Goal: Task Accomplishment & Management: Manage account settings

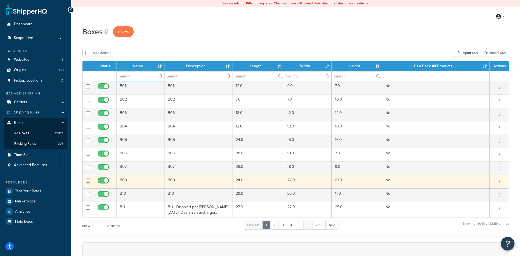
click at [138, 80] on input "text" at bounding box center [141, 75] width 48 height 9
click at [140, 78] on input "text" at bounding box center [141, 75] width 48 height 9
paste input "21BSP1"
click at [133, 78] on input "21BSP1" at bounding box center [141, 75] width 48 height 9
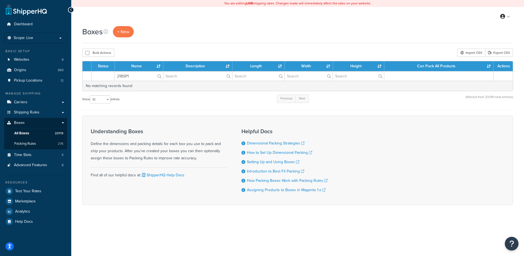
click at [403, 37] on div "Boxes + New" at bounding box center [297, 31] width 431 height 11
drag, startPoint x: 132, startPoint y: 75, endPoint x: 105, endPoint y: 63, distance: 29.4
click at [105, 63] on table "Status Name Description Length Width Height Can Pack All Products Actions 21BSP…" at bounding box center [297, 76] width 431 height 30
paste input "428"
type input "21B428"
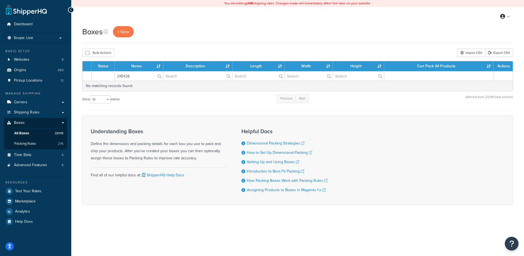
click at [157, 47] on div "Boxes + New Bulk Actions Duplicate Delete Import CSV Export CSV Contact Us Send…" at bounding box center [297, 125] width 453 height 198
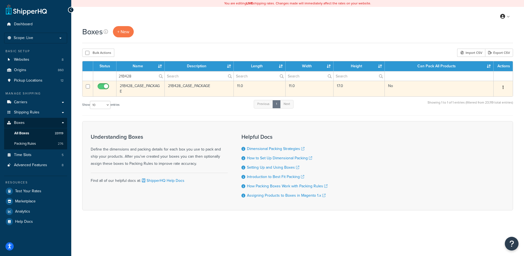
click at [504, 86] on button "button" at bounding box center [504, 87] width 8 height 9
click at [483, 124] on link "Delete" at bounding box center [485, 120] width 43 height 11
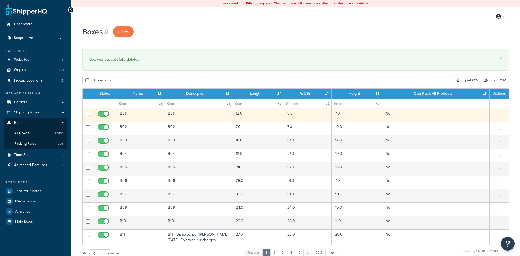
click at [131, 109] on td "B01" at bounding box center [141, 114] width 48 height 13
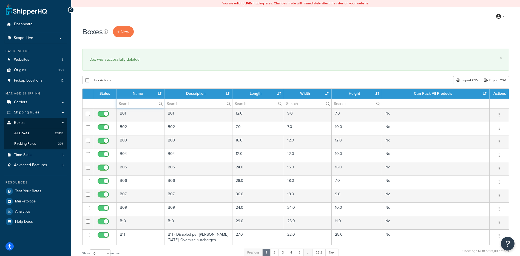
click at [133, 106] on input "text" at bounding box center [141, 103] width 48 height 9
paste input "21B5A0"
type input "21B5A0"
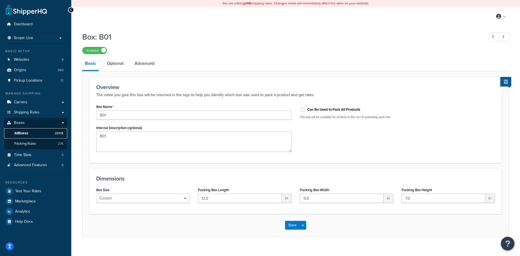
click at [17, 129] on link "All Boxes 23118" at bounding box center [35, 133] width 63 height 10
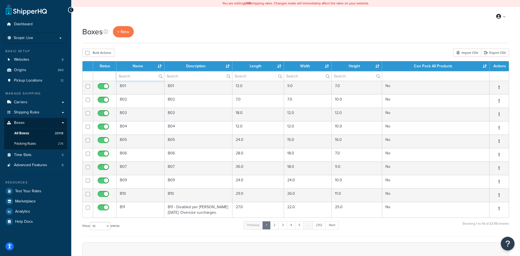
click at [124, 77] on input "text" at bounding box center [141, 75] width 48 height 9
paste input "21B5A0"
type input "21B5A0"
click at [151, 46] on div "Boxes + New Bulk Actions Duplicate Delete Import CSV Export CSV Contact Us Send…" at bounding box center [295, 188] width 449 height 324
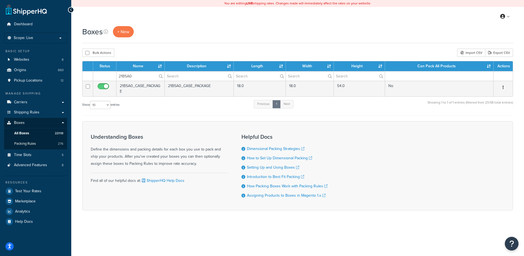
click at [500, 87] on button "button" at bounding box center [504, 87] width 8 height 9
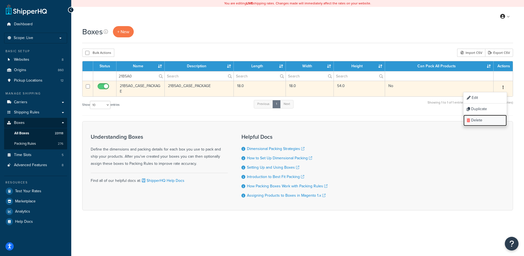
click at [481, 122] on link "Delete" at bounding box center [485, 120] width 43 height 11
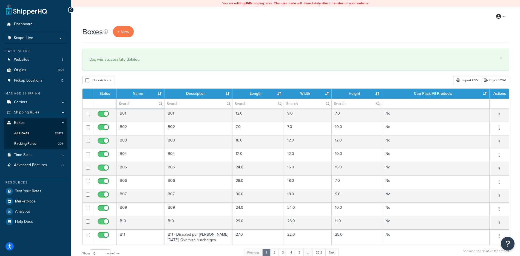
paste input "21B5A0"
click at [158, 73] on div "Boxes + New × Box was successfully deleted. Bulk Actions Duplicate Delete Impor…" at bounding box center [295, 202] width 449 height 352
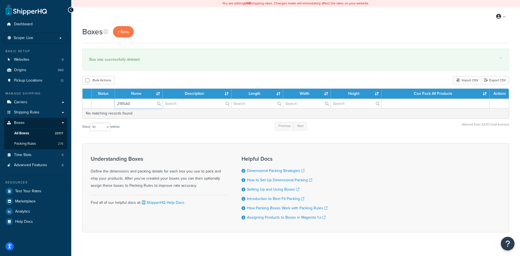
drag, startPoint x: 145, startPoint y: 106, endPoint x: 111, endPoint y: 100, distance: 34.6
click at [111, 100] on tr "21B5A0" at bounding box center [296, 103] width 426 height 10
paste input "8T7"
type input "21B8T7"
click at [154, 80] on div "Bulk Actions Duplicate Delete Import CSV Export CSV" at bounding box center [295, 80] width 427 height 8
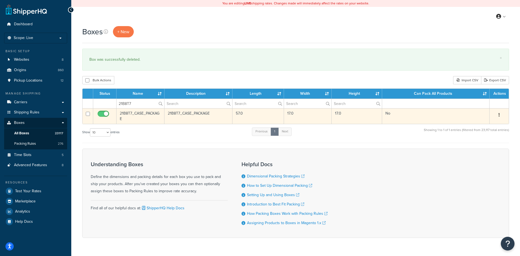
click at [500, 114] on button "button" at bounding box center [499, 114] width 8 height 9
click at [483, 145] on link "Delete" at bounding box center [481, 147] width 43 height 11
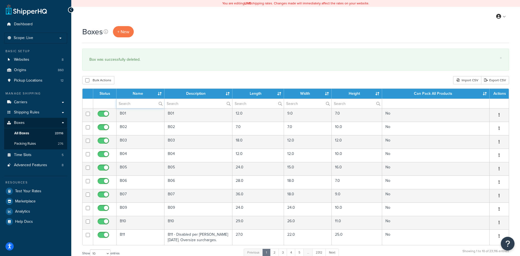
click at [128, 106] on input "text" at bounding box center [141, 103] width 48 height 9
paste input "34B3LN"
type input "34B3LN"
click at [147, 74] on div "Boxes + New × Box was successfully deleted. Bulk Actions Duplicate Delete Impor…" at bounding box center [295, 202] width 449 height 352
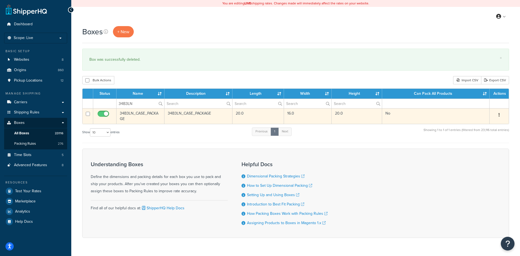
click at [500, 117] on icon "button" at bounding box center [499, 115] width 1 height 4
click at [477, 150] on link "Delete" at bounding box center [481, 147] width 43 height 11
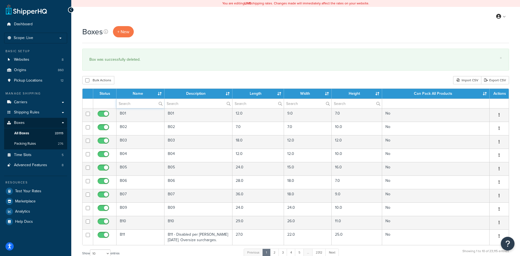
click at [142, 104] on input "text" at bounding box center [141, 103] width 48 height 9
paste input "57BA28"
type input "57BA28"
click at [163, 81] on div "Bulk Actions Duplicate [GEOGRAPHIC_DATA] Import CSV Export CSV" at bounding box center [295, 80] width 427 height 8
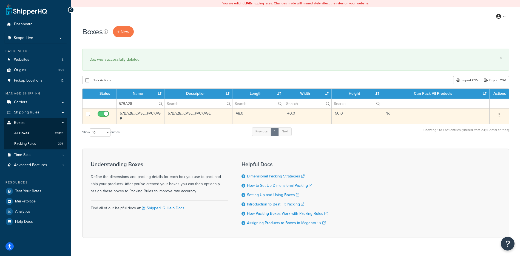
click at [498, 114] on button "button" at bounding box center [499, 114] width 8 height 9
click at [480, 146] on link "Delete" at bounding box center [481, 147] width 43 height 11
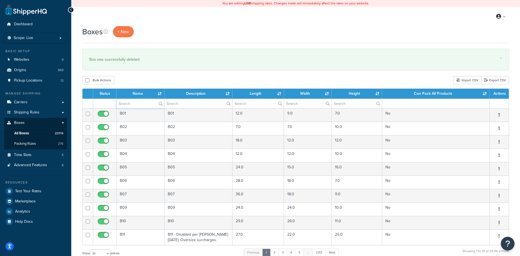
click at [137, 103] on input "text" at bounding box center [141, 103] width 48 height 9
paste input "19BDB0"
type input "19BDB0"
click at [180, 81] on div "Bulk Actions Duplicate [GEOGRAPHIC_DATA] Import CSV Export CSV" at bounding box center [295, 80] width 427 height 8
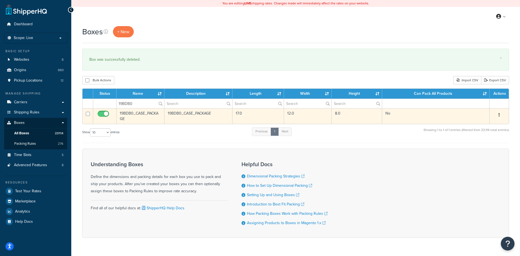
click at [498, 115] on button "button" at bounding box center [499, 114] width 8 height 9
click at [483, 146] on link "Delete" at bounding box center [481, 147] width 43 height 11
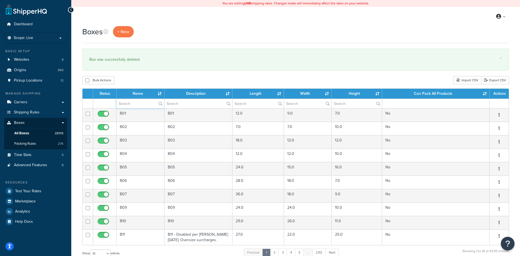
click at [127, 105] on input "text" at bounding box center [141, 103] width 48 height 9
paste input "21B88E"
type input "21B88E"
click at [175, 81] on div "Bulk Actions Duplicate [GEOGRAPHIC_DATA] Import CSV Export CSV" at bounding box center [295, 80] width 427 height 8
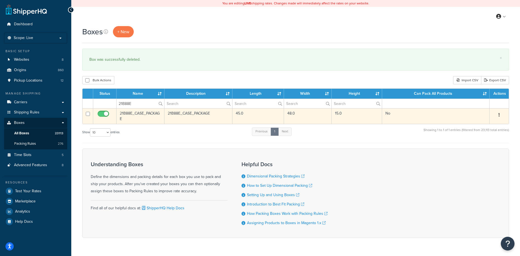
click at [499, 115] on icon "button" at bounding box center [499, 115] width 1 height 4
click at [478, 149] on link "Delete" at bounding box center [481, 147] width 43 height 11
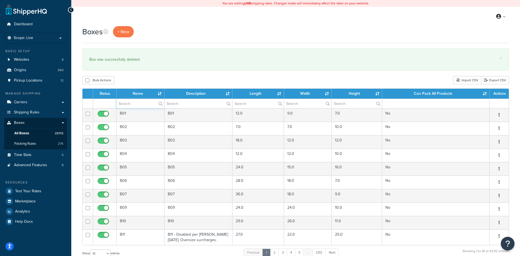
click at [126, 105] on input "text" at bounding box center [141, 103] width 48 height 9
paste input "26BJA0"
type input "26BJA0"
click at [152, 76] on div "Boxes + New × Box was successfully deleted. Bulk Actions Duplicate Delete Impor…" at bounding box center [295, 202] width 449 height 352
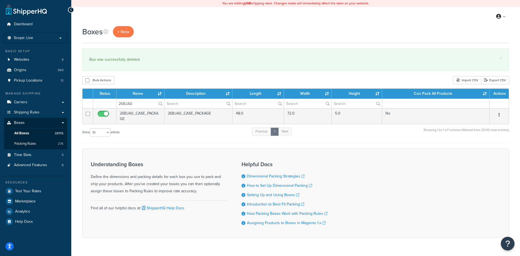
click at [500, 113] on button "button" at bounding box center [499, 114] width 8 height 9
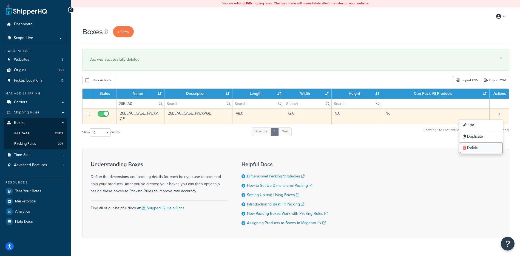
click at [487, 151] on link "Delete" at bounding box center [481, 147] width 43 height 11
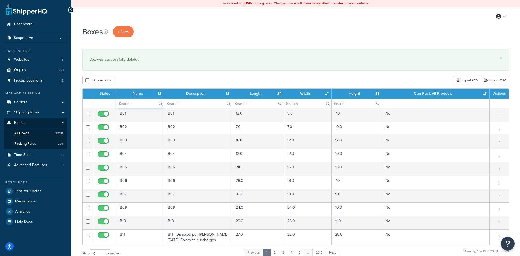
click at [140, 104] on input "text" at bounding box center [141, 103] width 48 height 9
paste input "26BJA1"
type input "26BJA1"
click at [178, 72] on div "Boxes + New × Box was successfully deleted. Bulk Actions Duplicate [GEOGRAPHIC_…" at bounding box center [295, 202] width 449 height 352
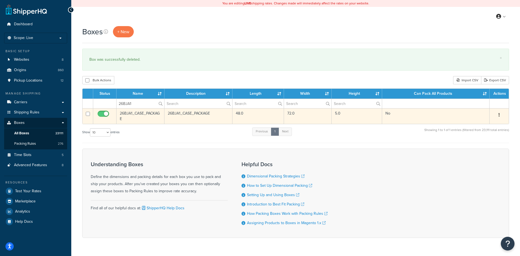
click at [501, 115] on button "button" at bounding box center [499, 114] width 8 height 9
click at [478, 148] on link "Delete" at bounding box center [481, 147] width 43 height 11
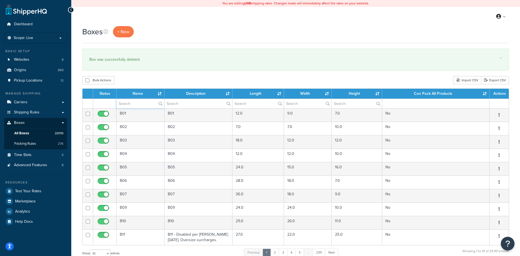
click at [125, 105] on input "text" at bounding box center [141, 103] width 48 height 9
paste input "26BJA1"
click at [155, 85] on div "Boxes + New × Box was successfully deleted. Bulk Actions Duplicate [GEOGRAPHIC_…" at bounding box center [295, 202] width 449 height 352
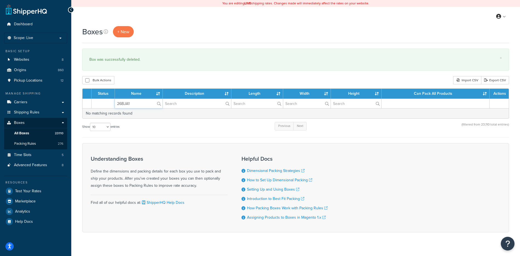
click at [132, 104] on input "26BJA1" at bounding box center [139, 103] width 48 height 9
drag, startPoint x: 132, startPoint y: 104, endPoint x: 118, endPoint y: 104, distance: 13.7
click at [118, 104] on input "26BJA1" at bounding box center [139, 103] width 48 height 9
paste input "2"
type input "26BJA2"
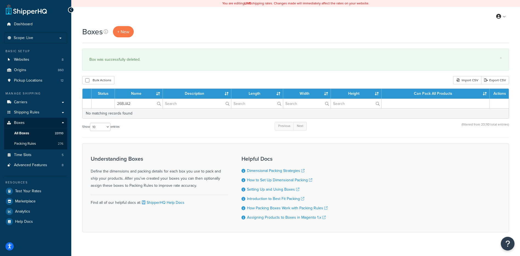
click at [181, 66] on div "× Box was successfully deleted." at bounding box center [295, 60] width 427 height 22
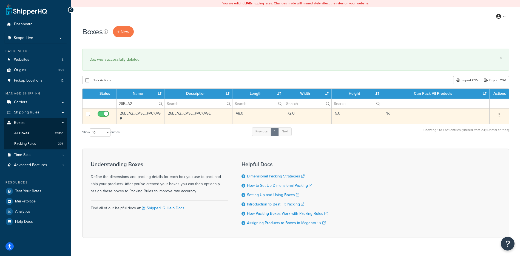
click at [499, 114] on icon "button" at bounding box center [499, 115] width 1 height 4
click at [470, 151] on link "Delete" at bounding box center [481, 147] width 43 height 11
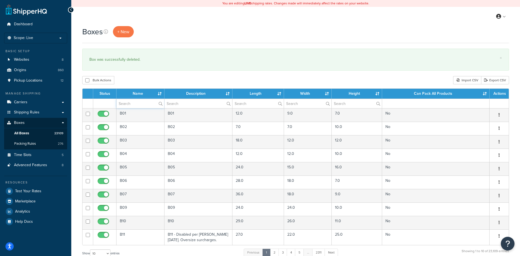
click at [136, 102] on input "text" at bounding box center [141, 103] width 48 height 9
paste input "21BTRS"
type input "21BTRS"
click at [179, 80] on div "Bulk Actions Duplicate [GEOGRAPHIC_DATA] Import CSV Export CSV" at bounding box center [295, 80] width 427 height 8
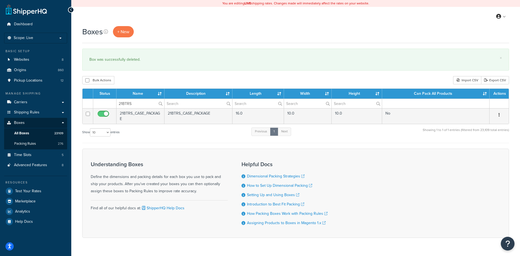
click at [500, 114] on icon "button" at bounding box center [499, 115] width 1 height 4
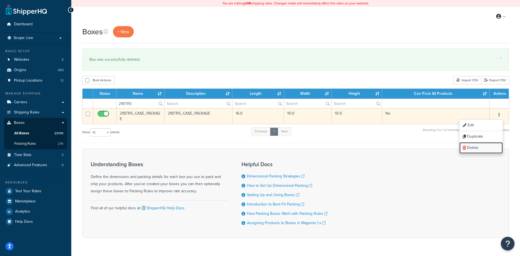
click at [483, 151] on link "Delete" at bounding box center [481, 147] width 43 height 11
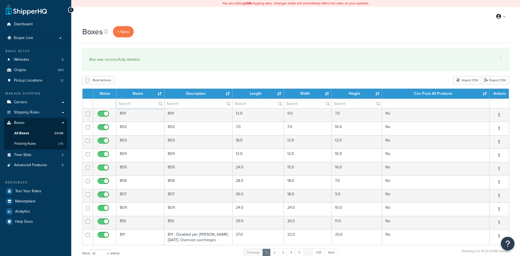
click at [139, 105] on input "text" at bounding box center [141, 103] width 48 height 9
paste input "68BCB4"
type input "68BCB4"
click at [170, 82] on div "Bulk Actions Duplicate [GEOGRAPHIC_DATA] Import CSV Export CSV" at bounding box center [295, 80] width 427 height 8
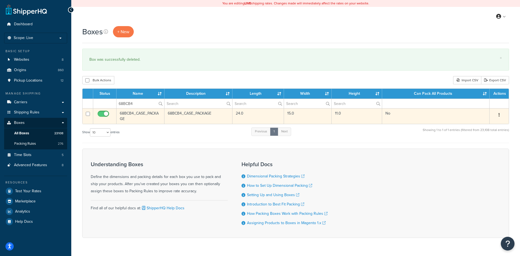
click at [498, 115] on button "button" at bounding box center [499, 114] width 8 height 9
click at [480, 149] on link "Delete" at bounding box center [481, 147] width 43 height 11
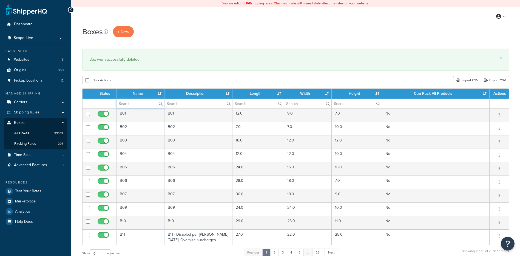
click at [138, 102] on input "text" at bounding box center [141, 103] width 48 height 9
paste input "57BBLI"
type input "57BBLI"
click at [155, 75] on div "Boxes + New × Box was successfully deleted. Bulk Actions Duplicate Delete Impor…" at bounding box center [295, 202] width 449 height 352
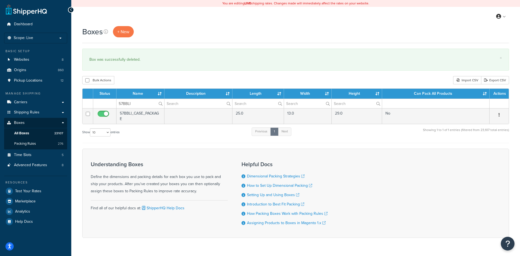
click at [500, 114] on icon "button" at bounding box center [499, 115] width 1 height 4
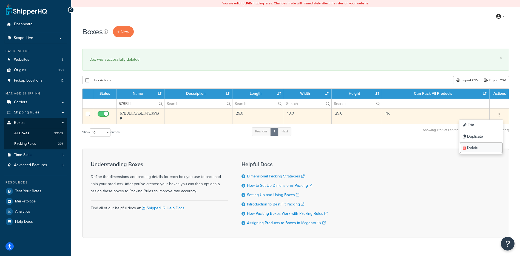
click at [480, 149] on link "Delete" at bounding box center [481, 147] width 43 height 11
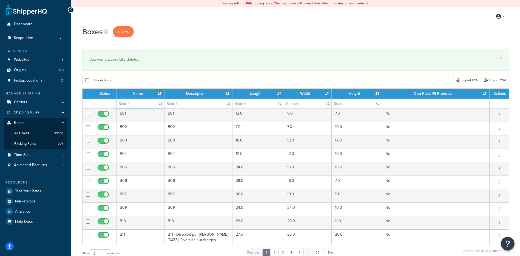
click at [142, 106] on input "text" at bounding box center [141, 103] width 48 height 9
paste input "57BBLZ"
type input "57BBLZ"
click at [179, 80] on div "Bulk Actions Duplicate [GEOGRAPHIC_DATA] Import CSV Export CSV" at bounding box center [295, 80] width 427 height 8
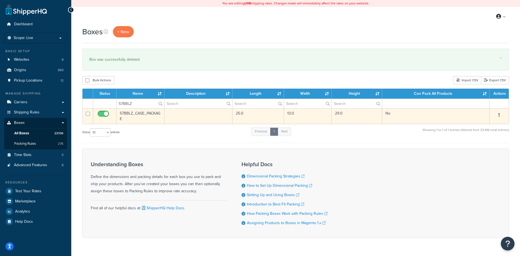
click at [503, 116] on button "button" at bounding box center [499, 114] width 8 height 9
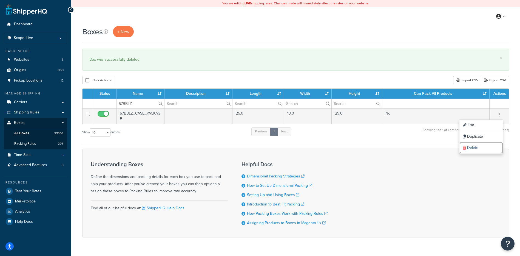
click at [482, 148] on link "Delete" at bounding box center [481, 147] width 43 height 11
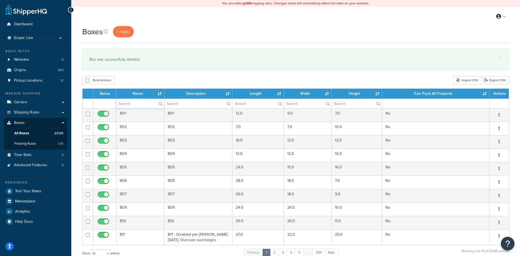
click at [130, 106] on input "text" at bounding box center [141, 103] width 48 height 9
paste input "57BN5W"
type input "57BN5W"
click at [182, 76] on div "Bulk Actions Duplicate [GEOGRAPHIC_DATA] Import CSV Export CSV" at bounding box center [295, 80] width 427 height 8
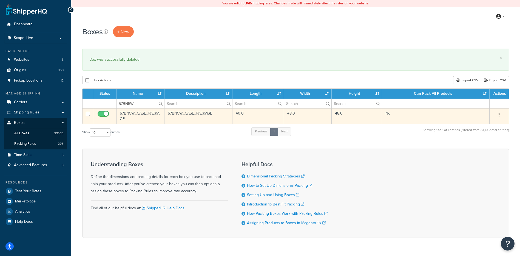
click at [498, 113] on button "button" at bounding box center [499, 114] width 8 height 9
click at [477, 145] on link "Delete" at bounding box center [481, 147] width 43 height 11
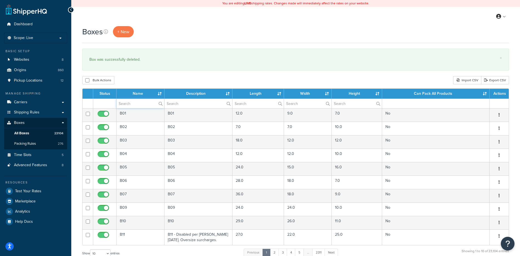
click at [131, 102] on input "text" at bounding box center [141, 103] width 48 height 9
paste input "57BNA5"
type input "57BNA5"
click at [165, 72] on div "Boxes + New × Box was successfully deleted. Bulk Actions Duplicate Delete Impor…" at bounding box center [295, 202] width 449 height 352
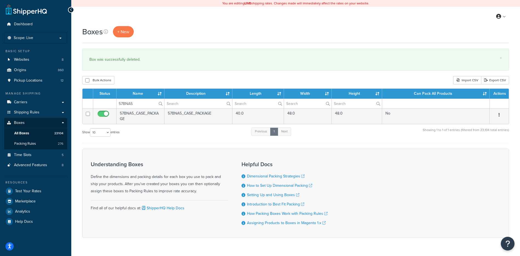
click at [499, 114] on icon "button" at bounding box center [499, 115] width 1 height 4
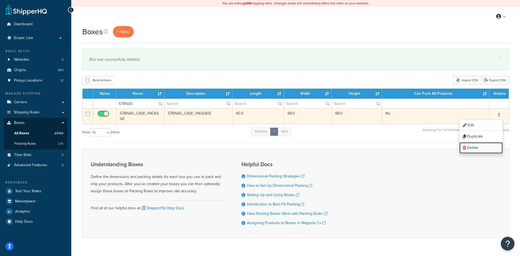
click at [484, 149] on link "Delete" at bounding box center [481, 147] width 43 height 11
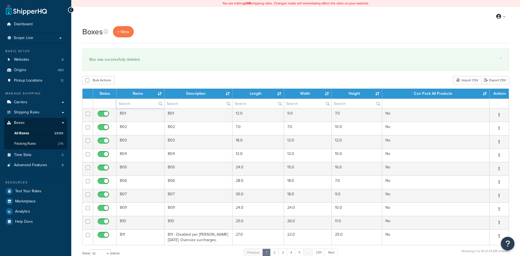
click at [135, 104] on input "text" at bounding box center [141, 103] width 48 height 9
paste input "57BRG5"
type input "57BRG5"
click at [146, 81] on div "Bulk Actions Duplicate [GEOGRAPHIC_DATA] Import CSV Export CSV" at bounding box center [295, 80] width 427 height 8
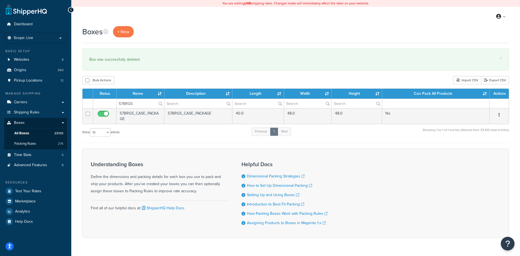
click at [500, 115] on icon "button" at bounding box center [499, 115] width 1 height 4
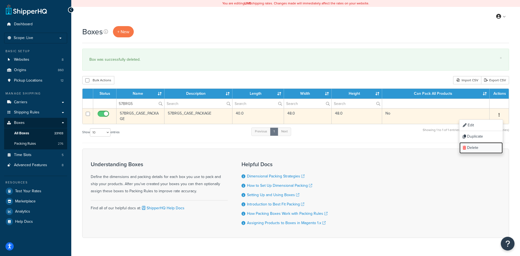
click at [473, 148] on link "Delete" at bounding box center [481, 147] width 43 height 11
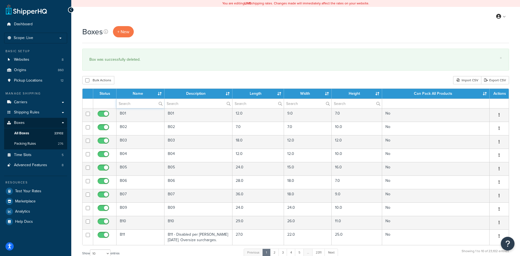
paste input "57BWLI"
type input "57BWLI"
click at [143, 83] on div "Bulk Actions Duplicate [GEOGRAPHIC_DATA] Import CSV Export CSV" at bounding box center [295, 80] width 427 height 8
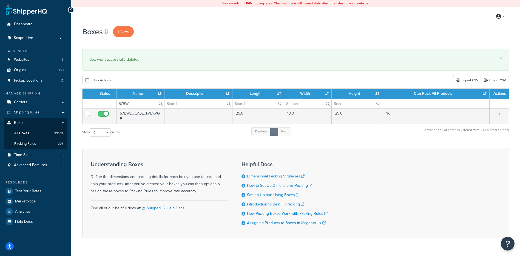
click at [500, 113] on button "button" at bounding box center [499, 114] width 8 height 9
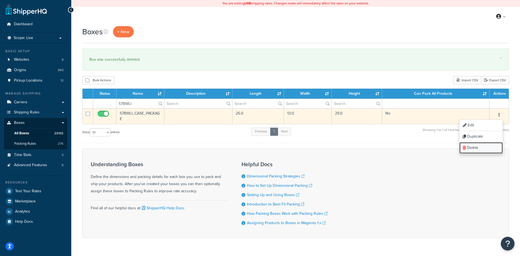
click at [492, 144] on link "Delete" at bounding box center [481, 147] width 43 height 11
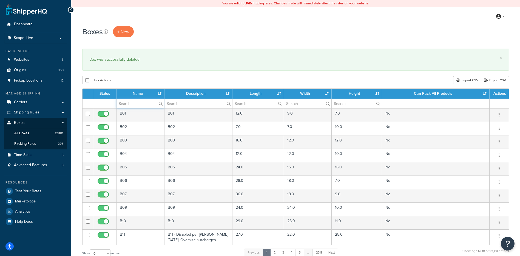
click at [132, 101] on input "text" at bounding box center [141, 103] width 48 height 9
paste input "21BOT7"
type input "21BOT7"
click at [155, 80] on div "Bulk Actions Duplicate [GEOGRAPHIC_DATA] Import CSV Export CSV" at bounding box center [295, 80] width 427 height 8
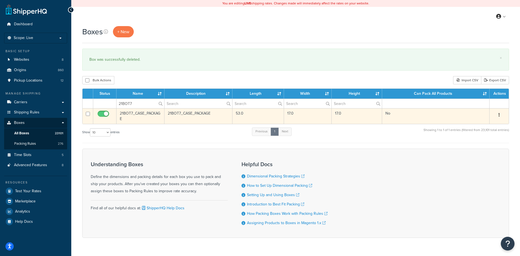
click at [501, 114] on button "button" at bounding box center [499, 114] width 8 height 9
click at [490, 147] on link "Delete" at bounding box center [481, 147] width 43 height 11
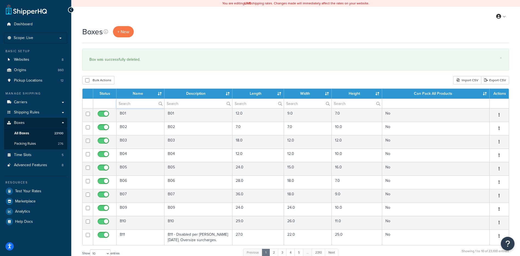
click at [138, 105] on input "text" at bounding box center [141, 103] width 48 height 9
paste input "21BS44"
type input "21BS44"
click at [183, 80] on div "Bulk Actions Duplicate [GEOGRAPHIC_DATA] Import CSV Export CSV" at bounding box center [295, 80] width 427 height 8
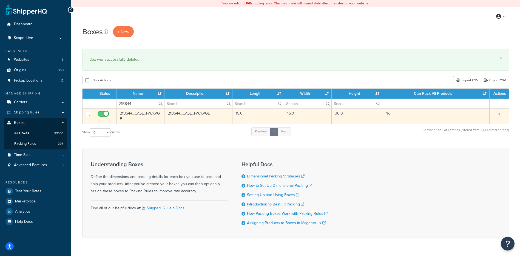
click at [502, 113] on button "button" at bounding box center [499, 114] width 8 height 9
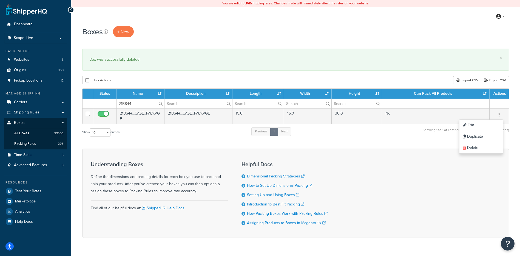
click at [482, 154] on div "Understanding Boxes Define the dimensions and packing details for each box you …" at bounding box center [295, 192] width 427 height 89
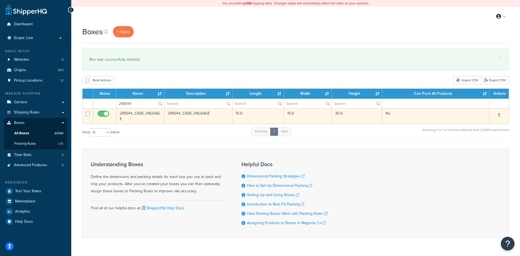
click at [500, 109] on td "Edit Duplicate Delete" at bounding box center [499, 116] width 19 height 16
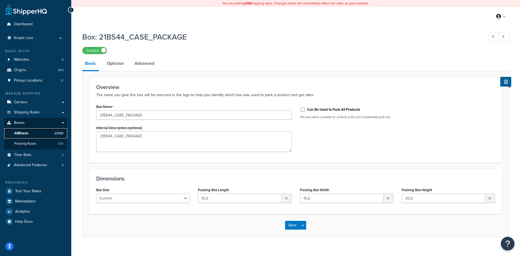
click at [18, 132] on span "All Boxes" at bounding box center [21, 133] width 14 height 5
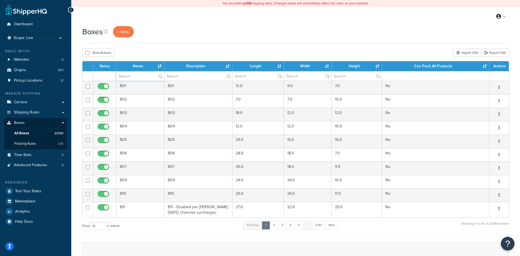
click at [124, 75] on input "text" at bounding box center [141, 75] width 48 height 9
paste input "21BS44"
type input "21BS44"
click at [166, 48] on div "Boxes + New Bulk Actions Duplicate [GEOGRAPHIC_DATA] Import CSV Export CSV Cont…" at bounding box center [295, 188] width 449 height 324
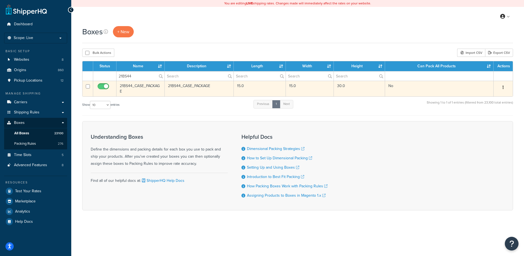
click at [503, 86] on button "button" at bounding box center [504, 87] width 8 height 9
click at [479, 122] on link "Delete" at bounding box center [485, 120] width 43 height 11
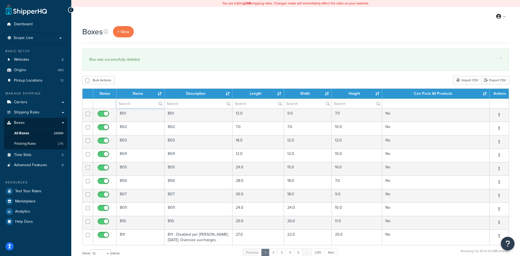
click at [134, 104] on input "text" at bounding box center [141, 103] width 48 height 9
paste input "34BBS6"
type input "34BBS6"
click at [152, 76] on div "Bulk Actions Duplicate [GEOGRAPHIC_DATA] Import CSV Export CSV" at bounding box center [295, 80] width 427 height 8
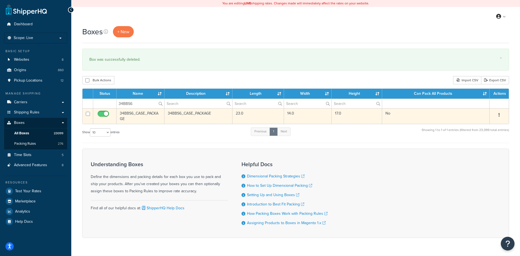
click at [499, 114] on icon "button" at bounding box center [499, 115] width 1 height 4
click at [489, 149] on link "Delete" at bounding box center [481, 147] width 43 height 11
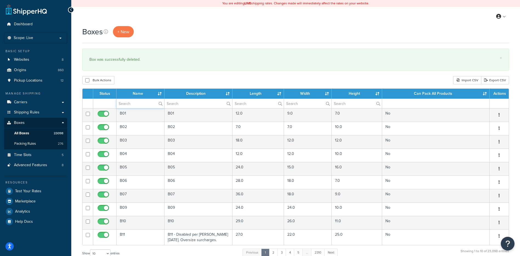
click at [137, 103] on input "text" at bounding box center [141, 103] width 48 height 9
paste input "56B77C"
type input "56B77C"
click at [188, 72] on div "Boxes + New × Box was successfully deleted. Bulk Actions Duplicate Delete Impor…" at bounding box center [295, 202] width 449 height 352
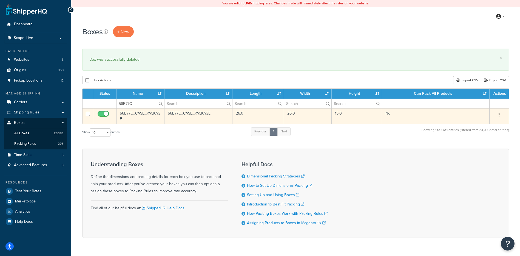
click at [500, 116] on button "button" at bounding box center [499, 114] width 8 height 9
click at [479, 149] on link "Delete" at bounding box center [481, 147] width 43 height 11
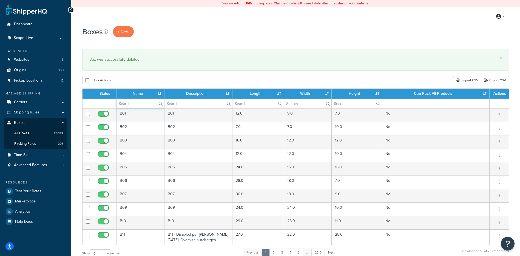
click at [144, 104] on input "text" at bounding box center [141, 103] width 48 height 9
paste input "57BNB5"
type input "57BNB5"
click at [171, 79] on div "Bulk Actions Duplicate [GEOGRAPHIC_DATA] Import CSV Export CSV" at bounding box center [295, 80] width 427 height 8
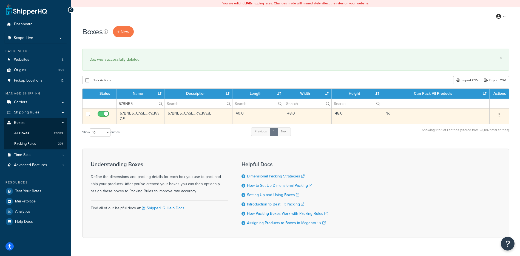
click at [500, 114] on button "button" at bounding box center [499, 114] width 8 height 9
click at [476, 145] on link "Delete" at bounding box center [481, 147] width 43 height 11
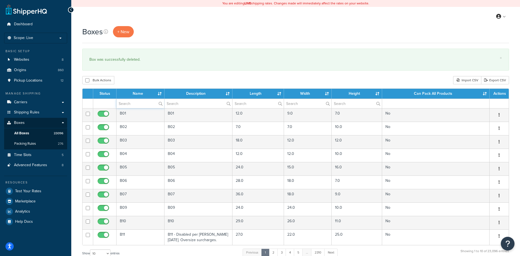
click at [126, 102] on input "text" at bounding box center [141, 103] width 48 height 9
paste input "57BNY5"
type input "57BNY5"
click at [169, 82] on div "Bulk Actions Duplicate [GEOGRAPHIC_DATA] Import CSV Export CSV" at bounding box center [295, 80] width 427 height 8
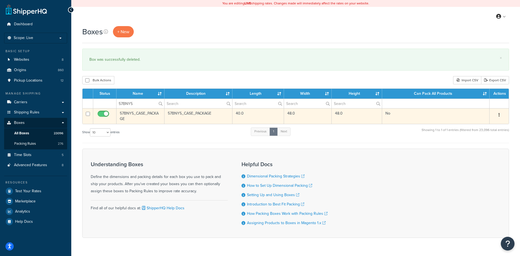
click at [498, 114] on button "button" at bounding box center [499, 114] width 8 height 9
click at [489, 147] on link "Delete" at bounding box center [481, 147] width 43 height 11
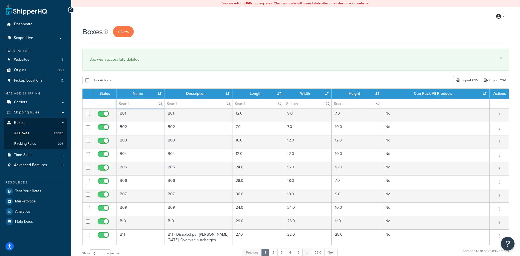
paste input "21BM32"
type input "21BM32"
click at [152, 78] on div "Bulk Actions Duplicate [GEOGRAPHIC_DATA] Import CSV Export CSV" at bounding box center [295, 80] width 427 height 8
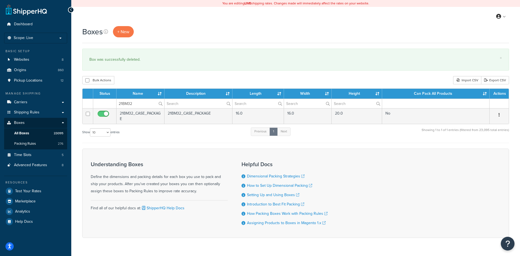
click at [498, 114] on button "button" at bounding box center [499, 114] width 8 height 9
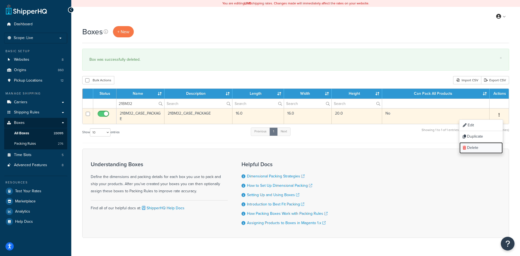
click at [483, 148] on link "Delete" at bounding box center [481, 147] width 43 height 11
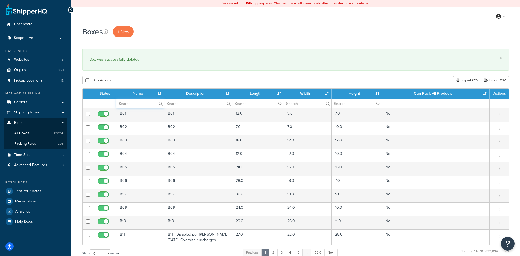
click at [141, 105] on input "text" at bounding box center [141, 103] width 48 height 9
paste input "21BN7H"
type input "21BN7H"
click at [197, 61] on div "Box was successfully deleted." at bounding box center [295, 60] width 413 height 8
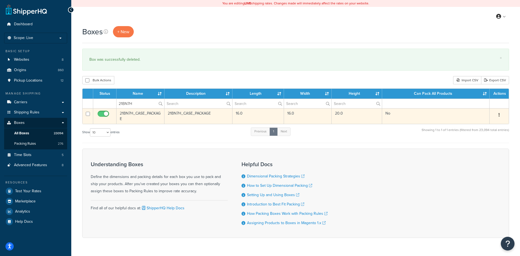
click at [500, 113] on icon "button" at bounding box center [499, 115] width 1 height 4
click at [477, 146] on link "Delete" at bounding box center [481, 147] width 43 height 11
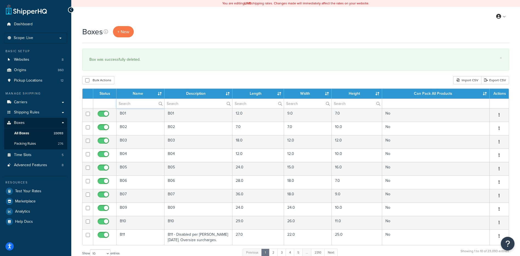
click at [135, 106] on input "text" at bounding box center [141, 103] width 48 height 9
paste input "21BN8H"
type input "21BN8H"
click at [184, 88] on div "Boxes + New × Box was successfully deleted. Bulk Actions Duplicate [GEOGRAPHIC_…" at bounding box center [295, 202] width 449 height 352
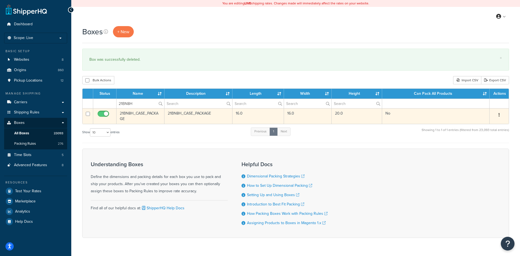
click at [499, 114] on icon "button" at bounding box center [499, 115] width 1 height 4
click at [486, 147] on link "Delete" at bounding box center [481, 147] width 43 height 11
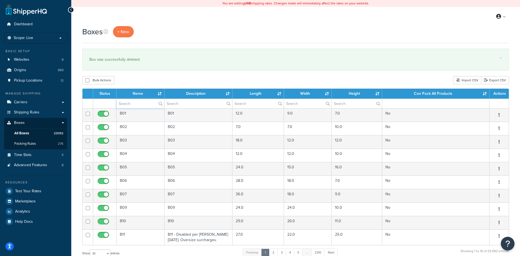
click at [144, 106] on input "text" at bounding box center [141, 103] width 48 height 9
paste input "21BP8P"
type input "21BP8P"
click at [165, 88] on div "Boxes + New × Box was successfully deleted. Bulk Actions Duplicate Delete Impor…" at bounding box center [295, 202] width 449 height 352
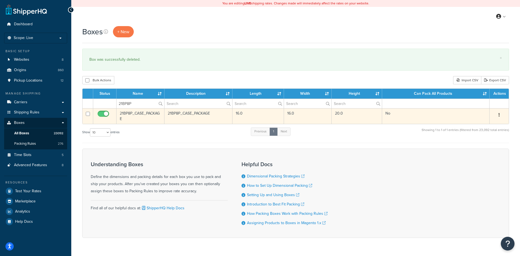
click at [498, 113] on button "button" at bounding box center [499, 114] width 8 height 9
click at [476, 149] on link "Delete" at bounding box center [481, 147] width 43 height 11
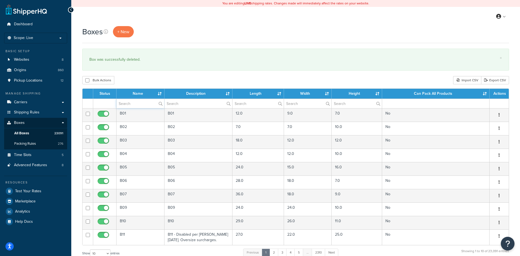
click at [140, 104] on input "text" at bounding box center [141, 103] width 48 height 9
paste input "21BU58"
type input "21BU58"
click at [160, 78] on div "Bulk Actions Duplicate [GEOGRAPHIC_DATA] Import CSV Export CSV" at bounding box center [295, 80] width 427 height 8
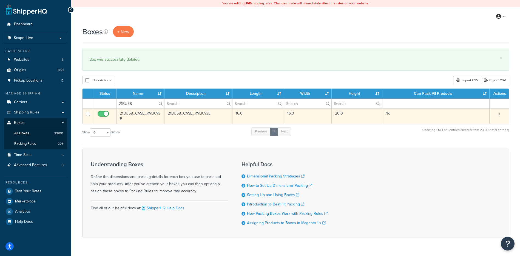
click at [500, 116] on icon "button" at bounding box center [499, 115] width 1 height 4
click at [487, 143] on link "Delete" at bounding box center [481, 147] width 43 height 11
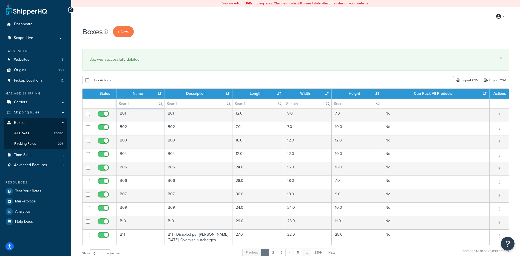
click at [129, 104] on input "text" at bounding box center [141, 103] width 48 height 9
paste input "21BU59"
type input "21BU59"
click at [165, 81] on div "Bulk Actions Duplicate Delete Import CSV Export CSV" at bounding box center [295, 80] width 427 height 8
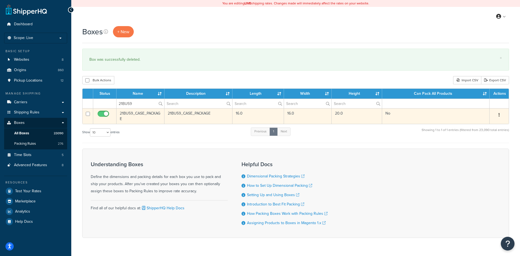
click at [499, 115] on icon "button" at bounding box center [499, 115] width 1 height 4
click at [483, 148] on link "Delete" at bounding box center [481, 147] width 43 height 11
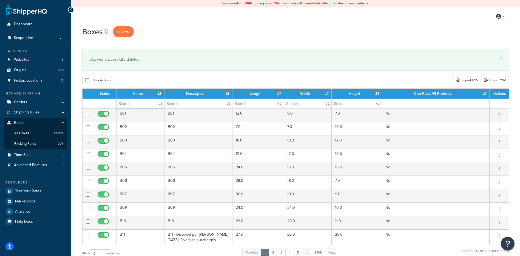
click at [140, 103] on input "text" at bounding box center [141, 103] width 48 height 9
paste input "26B1BR"
type input "26B1BR"
click at [178, 72] on div "Boxes + New × Box was successfully deleted. Bulk Actions Duplicate [GEOGRAPHIC_…" at bounding box center [295, 202] width 449 height 352
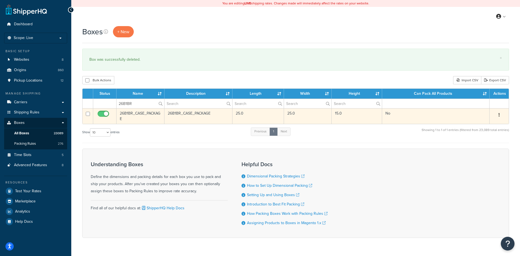
click at [498, 113] on button "button" at bounding box center [499, 114] width 8 height 9
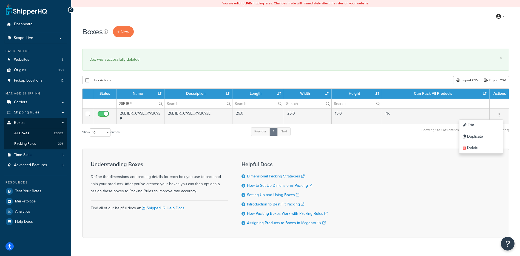
click at [482, 155] on div "Understanding Boxes Define the dimensions and packing details for each box you …" at bounding box center [295, 192] width 427 height 89
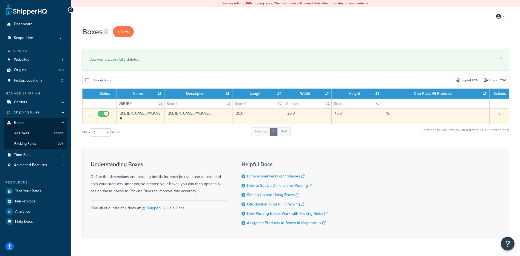
click at [501, 113] on button "button" at bounding box center [499, 114] width 8 height 9
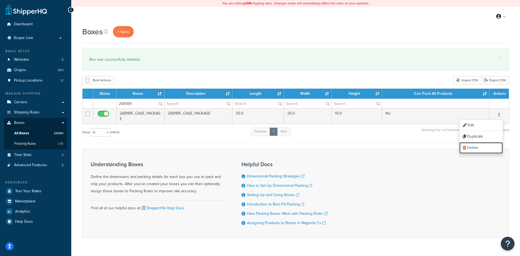
click at [485, 148] on link "Delete" at bounding box center [481, 147] width 43 height 11
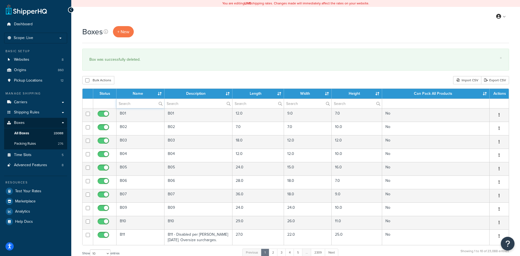
click at [130, 103] on input "text" at bounding box center [141, 103] width 48 height 9
paste input "26WD55"
type input "26WD55"
click at [154, 87] on div "Boxes + New × Box was successfully deleted. Bulk Actions Duplicate [GEOGRAPHIC_…" at bounding box center [295, 202] width 449 height 352
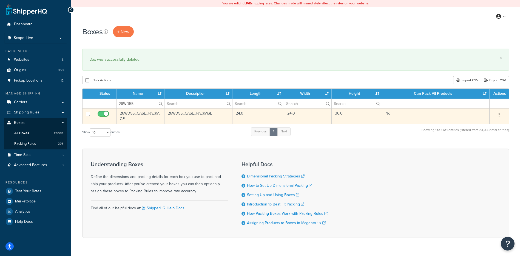
click at [497, 114] on button "button" at bounding box center [499, 114] width 8 height 9
click at [478, 146] on link "Delete" at bounding box center [481, 147] width 43 height 11
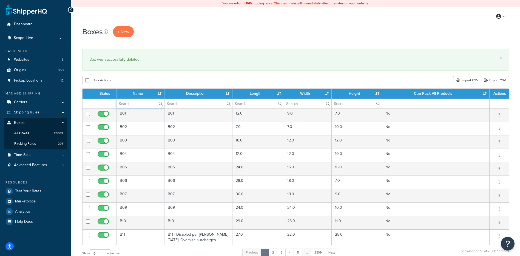
click at [126, 104] on input "text" at bounding box center [141, 103] width 48 height 9
paste input "57BLZG"
type input "57BLZG"
click at [145, 81] on div "Bulk Actions Duplicate Delete Import CSV Export CSV" at bounding box center [295, 80] width 427 height 8
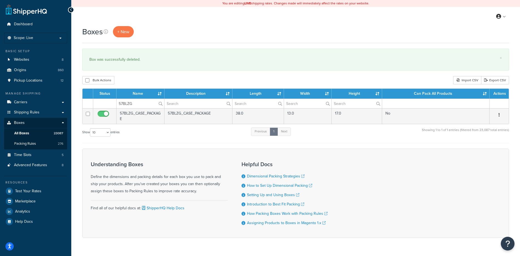
click at [501, 114] on button "button" at bounding box center [499, 114] width 8 height 9
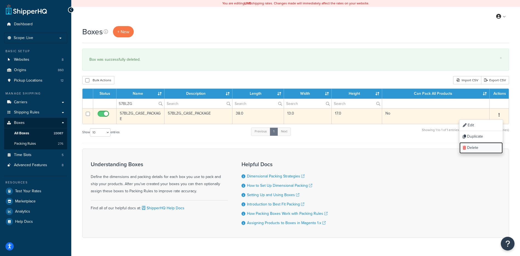
click at [486, 148] on link "Delete" at bounding box center [481, 147] width 43 height 11
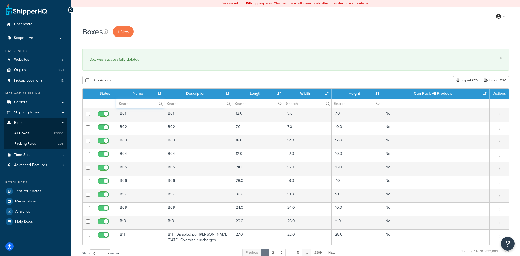
click at [132, 102] on input "text" at bounding box center [141, 103] width 48 height 9
paste input "30WC4A"
type input "30WC4A"
click at [152, 77] on div "Bulk Actions Duplicate [GEOGRAPHIC_DATA] Import CSV Export CSV" at bounding box center [295, 80] width 427 height 8
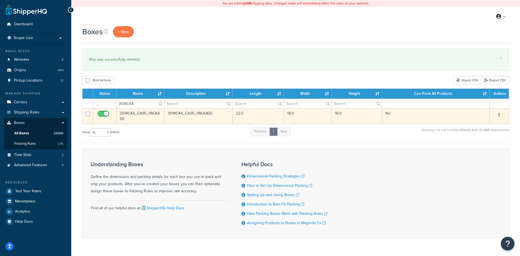
click at [501, 115] on button "button" at bounding box center [499, 114] width 8 height 9
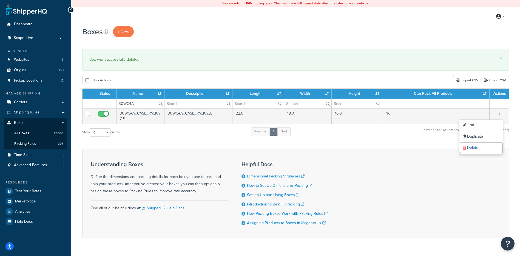
click at [487, 149] on link "Delete" at bounding box center [481, 147] width 43 height 11
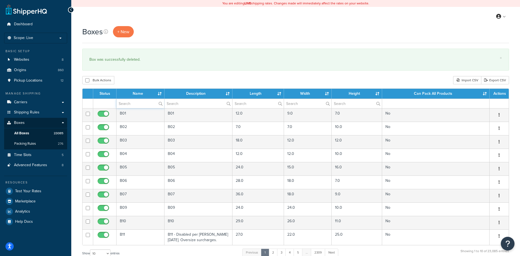
click at [134, 102] on input "text" at bounding box center [141, 103] width 48 height 9
paste input "21BC7B"
type input "21BC7B"
click at [156, 82] on div "Bulk Actions Duplicate [GEOGRAPHIC_DATA] Import CSV Export CSV" at bounding box center [295, 80] width 427 height 8
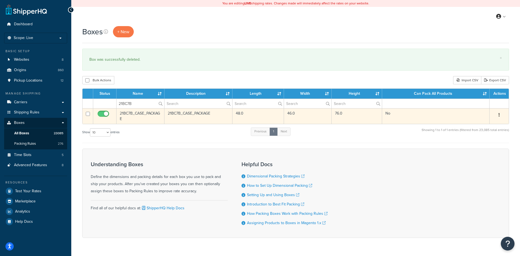
click at [497, 115] on button "button" at bounding box center [499, 114] width 8 height 9
click at [478, 148] on link "Delete" at bounding box center [481, 147] width 43 height 11
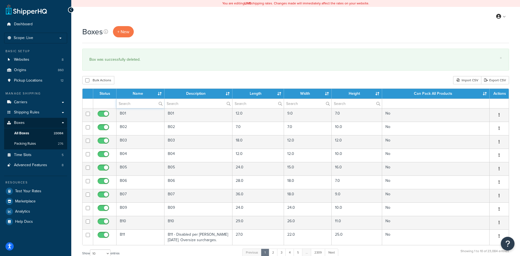
paste input "26B3GF"
type input "26B3GF"
click at [151, 77] on div "Bulk Actions Duplicate [GEOGRAPHIC_DATA] Import CSV Export CSV" at bounding box center [295, 80] width 427 height 8
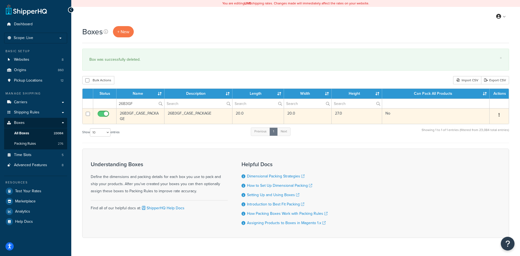
click at [500, 114] on button "button" at bounding box center [499, 114] width 8 height 9
click at [478, 149] on link "Delete" at bounding box center [481, 147] width 43 height 11
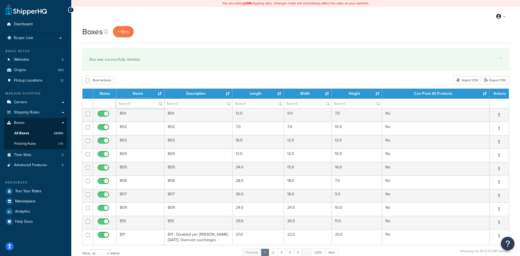
click at [137, 103] on input "text" at bounding box center [141, 103] width 48 height 9
paste input "21B1FX"
type input "21B1FX"
click at [137, 84] on div "Bulk Actions Duplicate [GEOGRAPHIC_DATA] Import CSV Export CSV" at bounding box center [295, 80] width 427 height 8
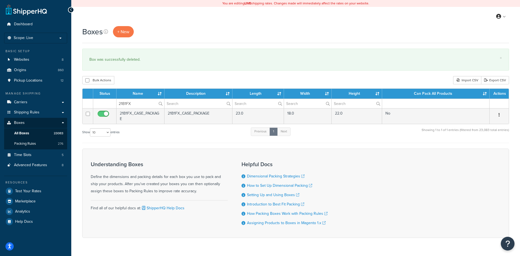
click at [499, 113] on icon "button" at bounding box center [499, 115] width 1 height 4
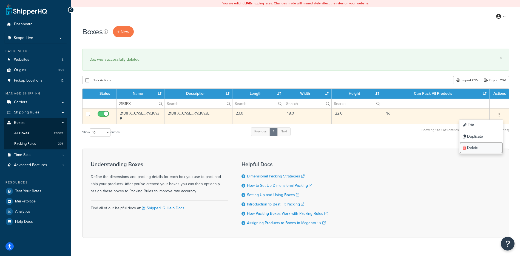
click at [485, 144] on link "Delete" at bounding box center [481, 147] width 43 height 11
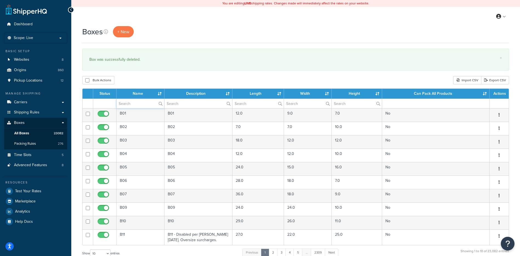
paste input "21B1FX"
click at [168, 76] on div "Bulk Actions Duplicate [GEOGRAPHIC_DATA] Import CSV Export CSV" at bounding box center [295, 80] width 427 height 8
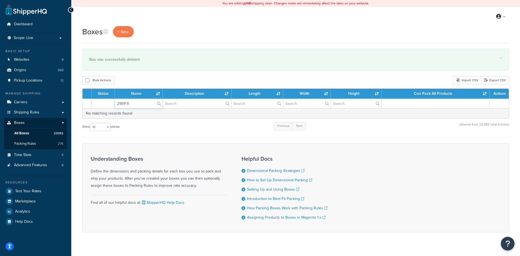
drag, startPoint x: 136, startPoint y: 104, endPoint x: 100, endPoint y: 102, distance: 36.8
click at [100, 102] on tr "21B1FX" at bounding box center [296, 103] width 426 height 10
paste input "HP1"
type input "21BHP1"
click at [181, 76] on div "Bulk Actions Duplicate [GEOGRAPHIC_DATA] Import CSV Export CSV" at bounding box center [295, 80] width 427 height 8
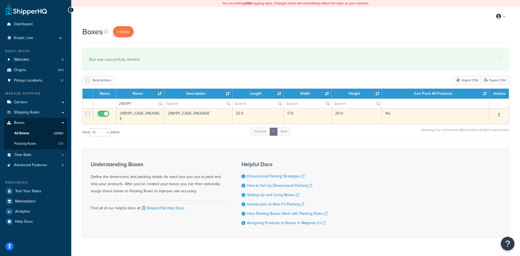
click at [501, 114] on button "button" at bounding box center [499, 114] width 8 height 9
click at [489, 152] on link "Delete" at bounding box center [481, 147] width 43 height 11
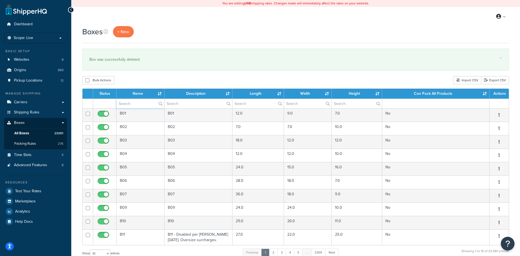
click at [135, 102] on input "text" at bounding box center [141, 103] width 48 height 9
paste input "21BHP2"
type input "21BHP2"
click at [141, 82] on div "Bulk Actions Duplicate [GEOGRAPHIC_DATA] Import CSV Export CSV" at bounding box center [295, 80] width 427 height 8
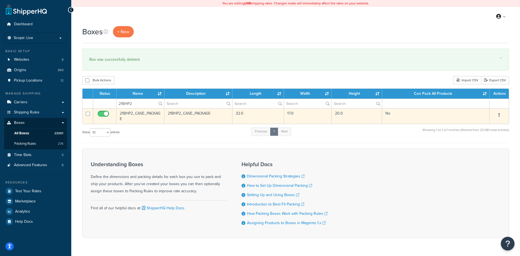
click at [499, 115] on icon "button" at bounding box center [499, 115] width 1 height 4
click at [487, 145] on link "Delete" at bounding box center [481, 147] width 43 height 11
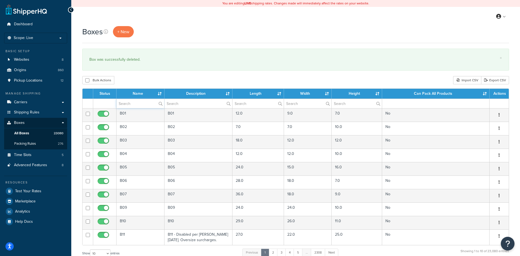
paste input "21BE3B"
type input "21BE3B"
click at [154, 80] on div "Bulk Actions Duplicate Delete Import CSV Export CSV" at bounding box center [295, 80] width 427 height 8
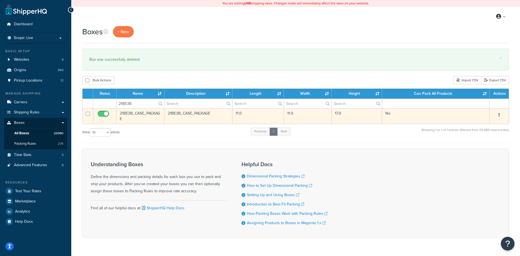
click at [500, 116] on icon "button" at bounding box center [499, 115] width 1 height 4
click at [477, 149] on link "Delete" at bounding box center [481, 147] width 43 height 11
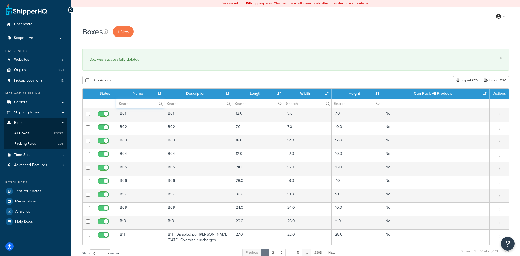
paste input "68BSB6"
type input "68BSB6"
click at [163, 73] on div "Boxes + New × Box was successfully deleted. Bulk Actions Duplicate [GEOGRAPHIC_…" at bounding box center [295, 202] width 449 height 352
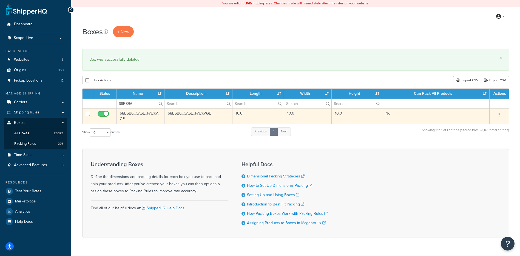
click at [496, 115] on button "button" at bounding box center [499, 114] width 8 height 9
click at [478, 153] on link "Delete" at bounding box center [481, 147] width 43 height 11
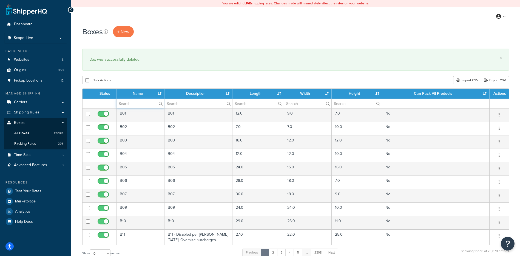
click at [123, 103] on input "text" at bounding box center [141, 103] width 48 height 9
paste input "21B19P"
type input "21B19P"
click at [148, 73] on div "Boxes + New × Box was successfully deleted. Bulk Actions Duplicate [GEOGRAPHIC_…" at bounding box center [295, 202] width 449 height 352
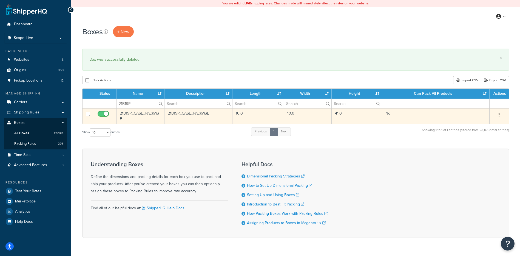
click at [501, 114] on button "button" at bounding box center [499, 114] width 8 height 9
click at [479, 149] on link "Delete" at bounding box center [481, 147] width 43 height 11
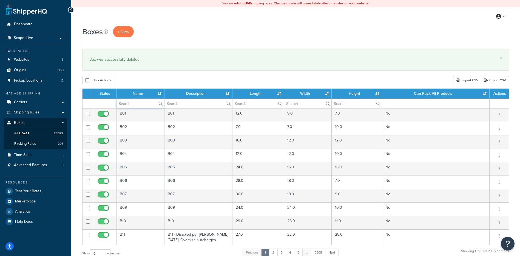
click at [143, 105] on input "text" at bounding box center [141, 103] width 48 height 9
paste input "21BPQ5"
type input "21BPQ5"
click at [176, 81] on div "Bulk Actions Duplicate Delete Import CSV Export CSV" at bounding box center [295, 80] width 427 height 8
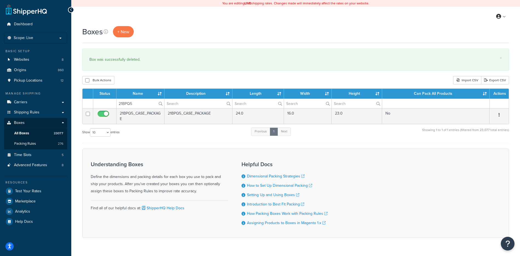
click at [499, 115] on icon "button" at bounding box center [499, 115] width 1 height 4
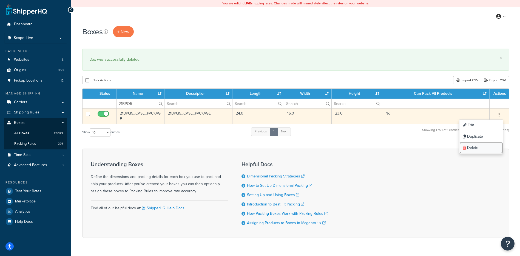
click at [477, 148] on link "Delete" at bounding box center [481, 147] width 43 height 11
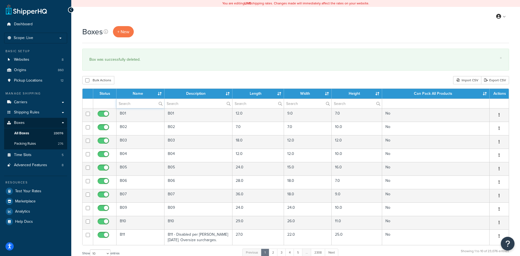
click at [145, 101] on input "text" at bounding box center [141, 103] width 48 height 9
paste input "38B829"
type input "38B829"
click at [176, 70] on div "× Box was successfully deleted." at bounding box center [295, 60] width 427 height 22
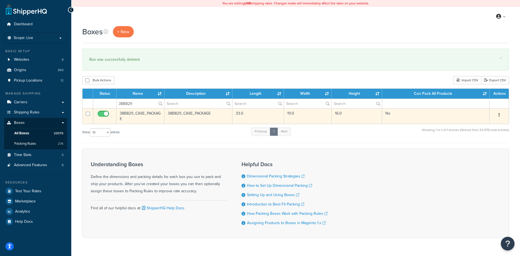
click at [499, 114] on icon "button" at bounding box center [499, 115] width 1 height 4
click at [480, 149] on link "Delete" at bounding box center [481, 147] width 43 height 11
